Goal: Contribute content: Add original content to the website for others to see

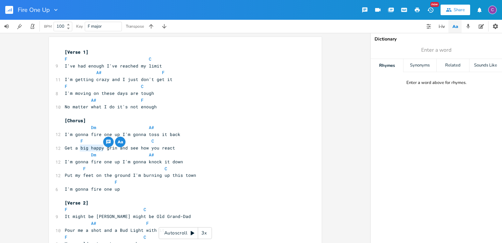
drag, startPoint x: 79, startPoint y: 149, endPoint x: 100, endPoint y: 148, distance: 21.1
click at [100, 148] on span "Get a big happy grin and see how you react" at bounding box center [120, 148] width 110 height 6
type textarea "shit"
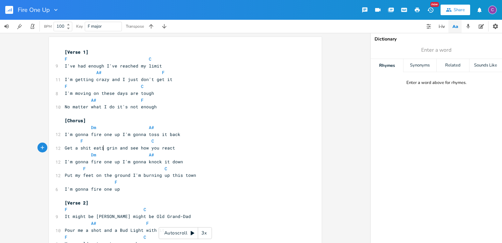
type textarea "eating"
click at [152, 143] on span "C" at bounding box center [153, 141] width 3 height 6
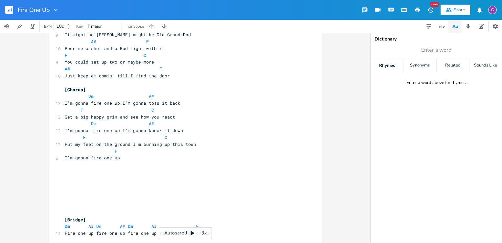
scroll to position [164, 0]
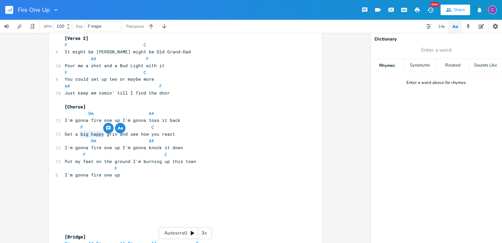
drag, startPoint x: 78, startPoint y: 134, endPoint x: 100, endPoint y: 135, distance: 22.7
click at [100, 135] on span "Get a big happy grin and see how you react" at bounding box center [120, 134] width 110 height 6
type textarea "shit eating"
click at [147, 128] on span "F C" at bounding box center [109, 127] width 89 height 6
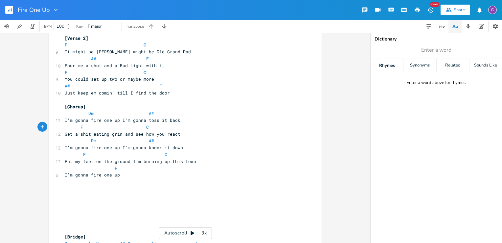
click at [218, 137] on pre "Get a shit eating grin and see how you react" at bounding box center [181, 133] width 237 height 7
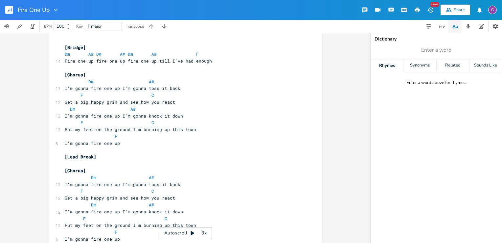
scroll to position [387, 0]
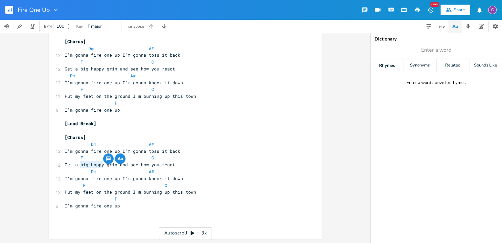
drag, startPoint x: 78, startPoint y: 166, endPoint x: 101, endPoint y: 167, distance: 22.7
click at [101, 167] on span "Get a big happy grin and see how you react" at bounding box center [120, 164] width 110 height 6
type textarea "shit eating"
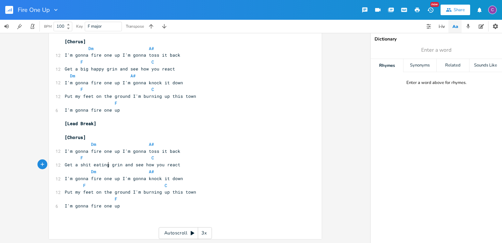
click at [146, 159] on span "F C" at bounding box center [109, 157] width 89 height 6
drag, startPoint x: 78, startPoint y: 68, endPoint x: 101, endPoint y: 69, distance: 23.0
click at [101, 69] on span "Get a big happy grin and see how you react" at bounding box center [120, 69] width 110 height 6
type textarea "shit eating"
click at [147, 64] on span "F C" at bounding box center [109, 62] width 89 height 6
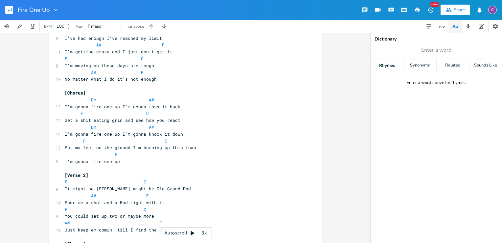
scroll to position [0, 0]
